Goal: Transaction & Acquisition: Book appointment/travel/reservation

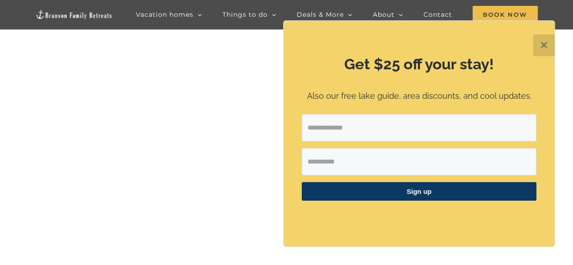
scroll to position [54, 0]
click at [545, 44] on button "✕" at bounding box center [544, 45] width 22 height 22
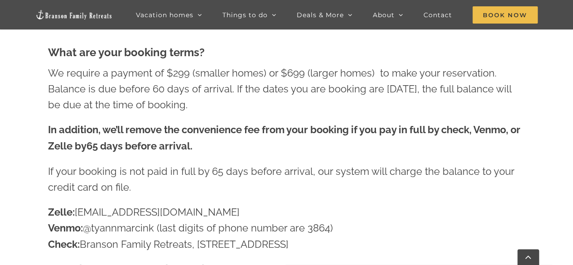
scroll to position [595, 0]
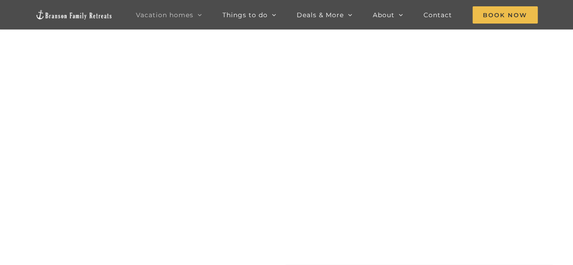
click at [196, 15] on link "Vacation homes" at bounding box center [169, 14] width 66 height 29
click at [503, 14] on span "Book Now" at bounding box center [504, 14] width 65 height 17
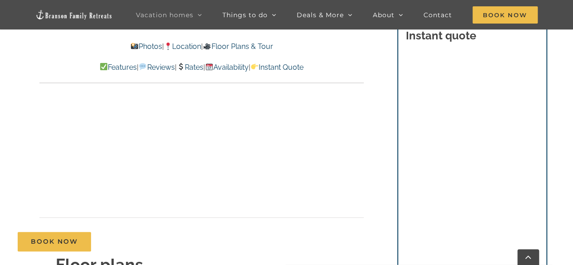
scroll to position [3068, 0]
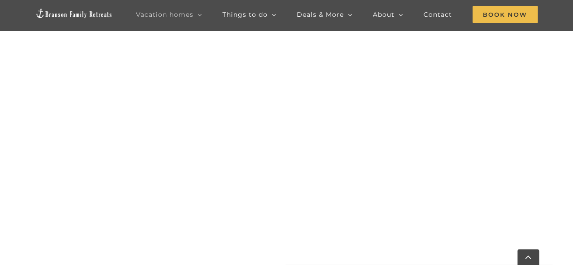
scroll to position [421, 0]
